Goal: Navigation & Orientation: Understand site structure

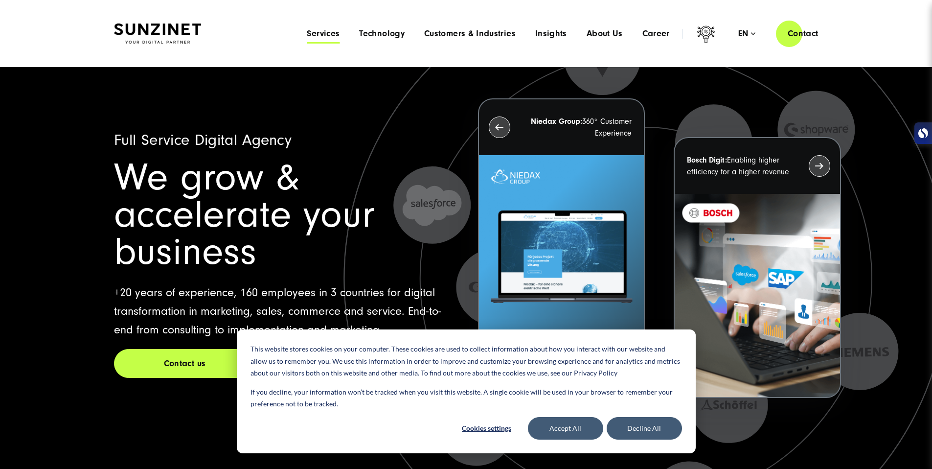
click at [307, 36] on span "Services" at bounding box center [323, 34] width 33 height 10
